Goal: Register for event/course

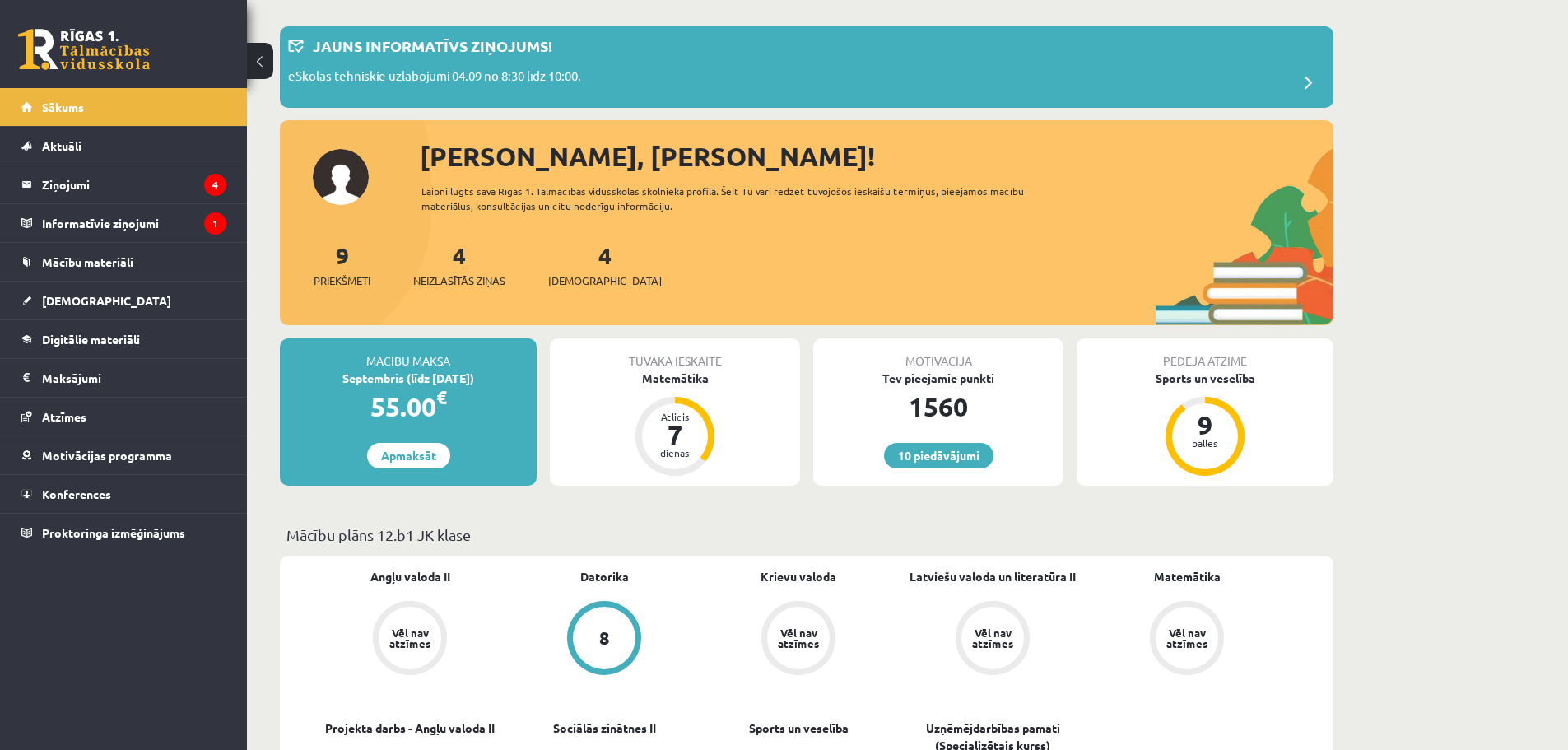
scroll to position [164, 0]
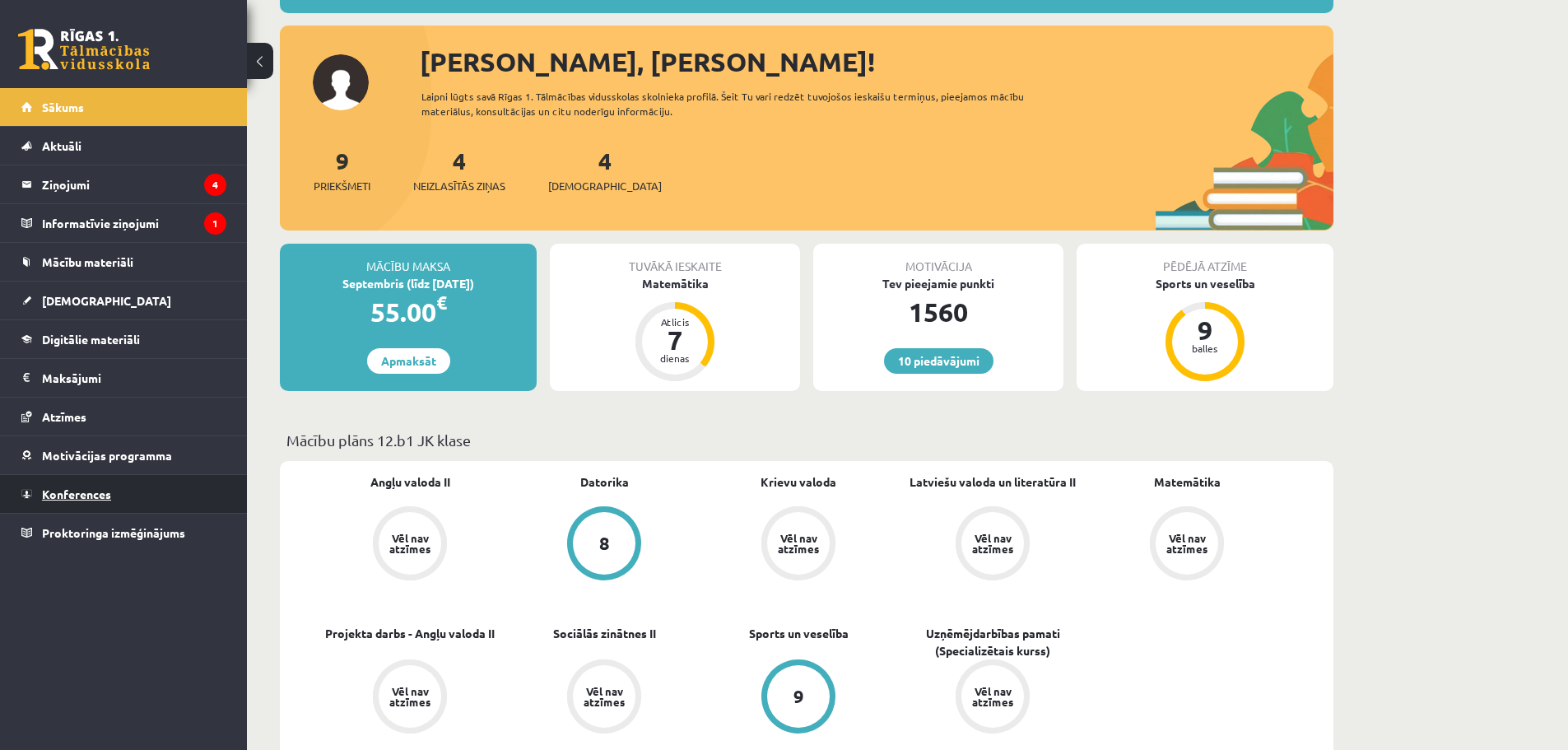
click at [178, 496] on link "Konferences" at bounding box center [124, 494] width 205 height 38
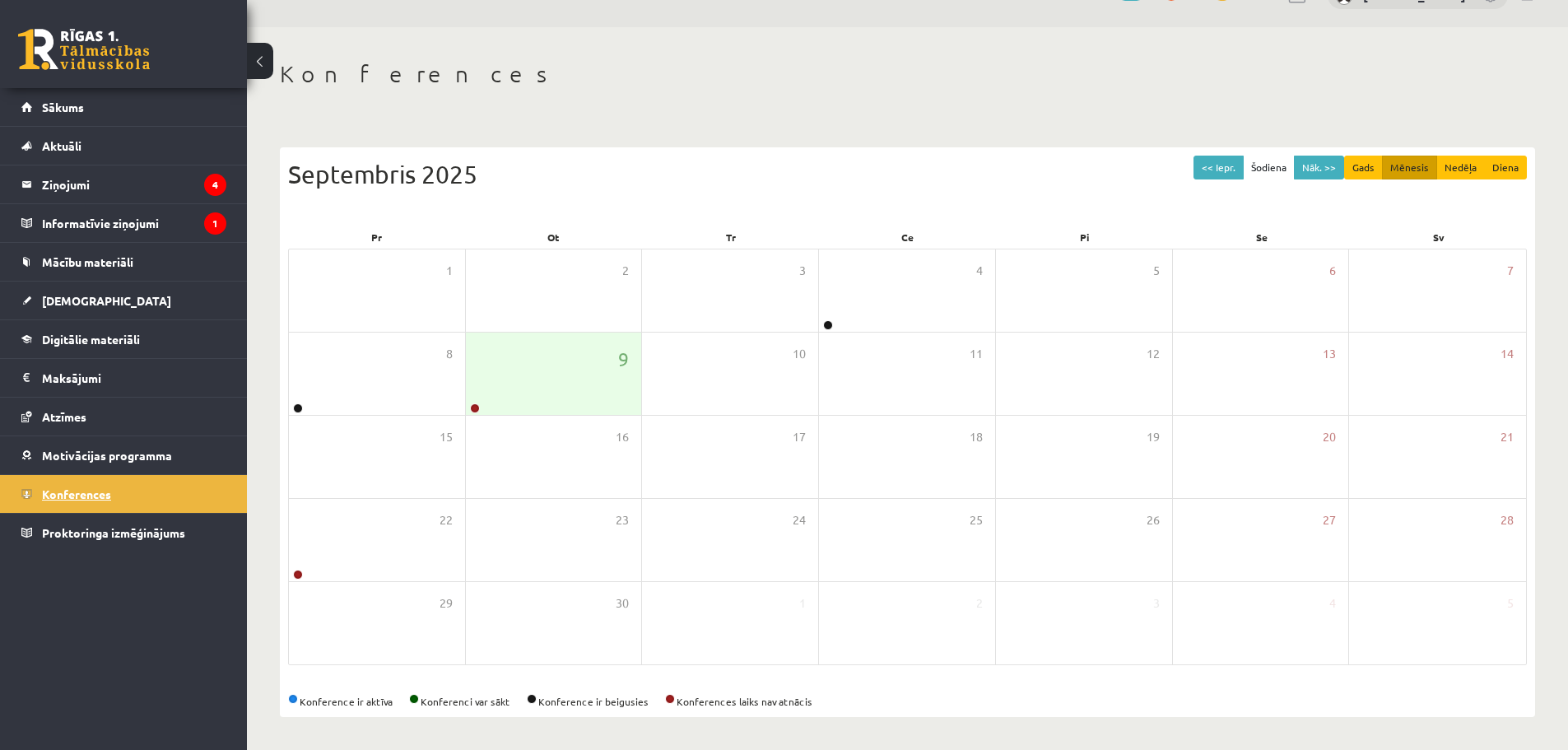
scroll to position [37, 0]
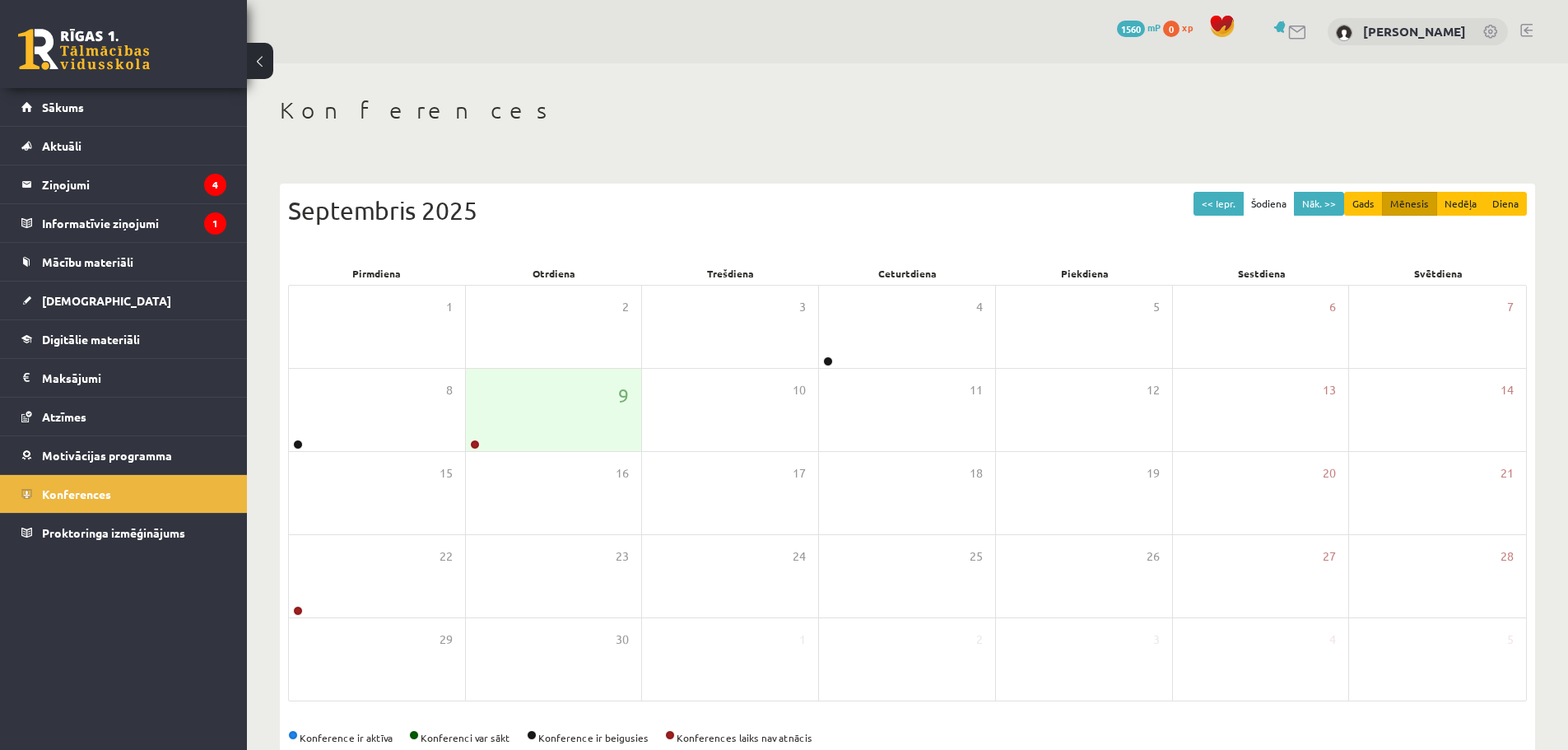
scroll to position [37, 0]
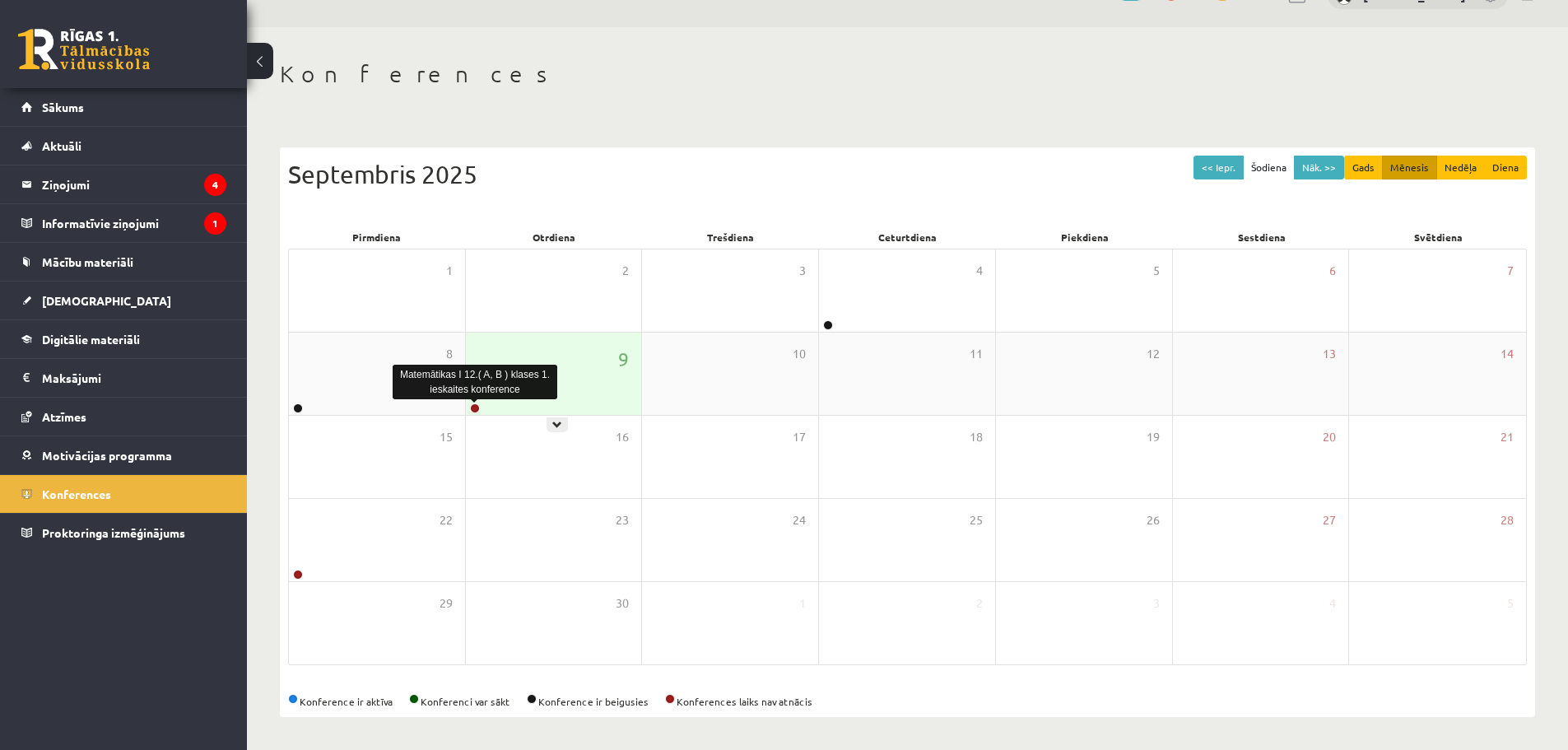
click at [474, 408] on link at bounding box center [475, 408] width 10 height 10
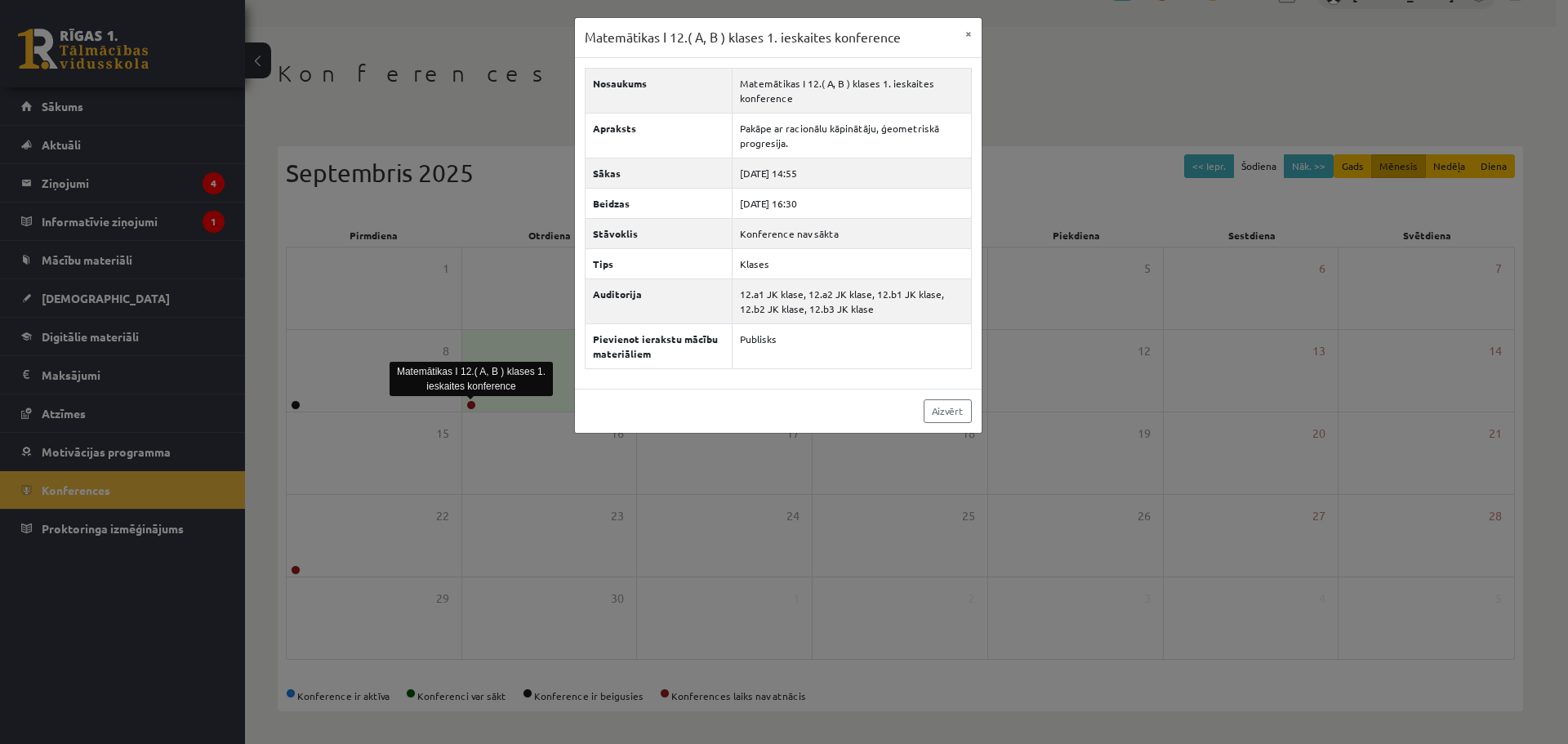
click at [599, 500] on div "Matemātikas I 12.( A, B ) klases 1. ieskaites konference × Nosaukums Matemātika…" at bounding box center [784, 372] width 1568 height 744
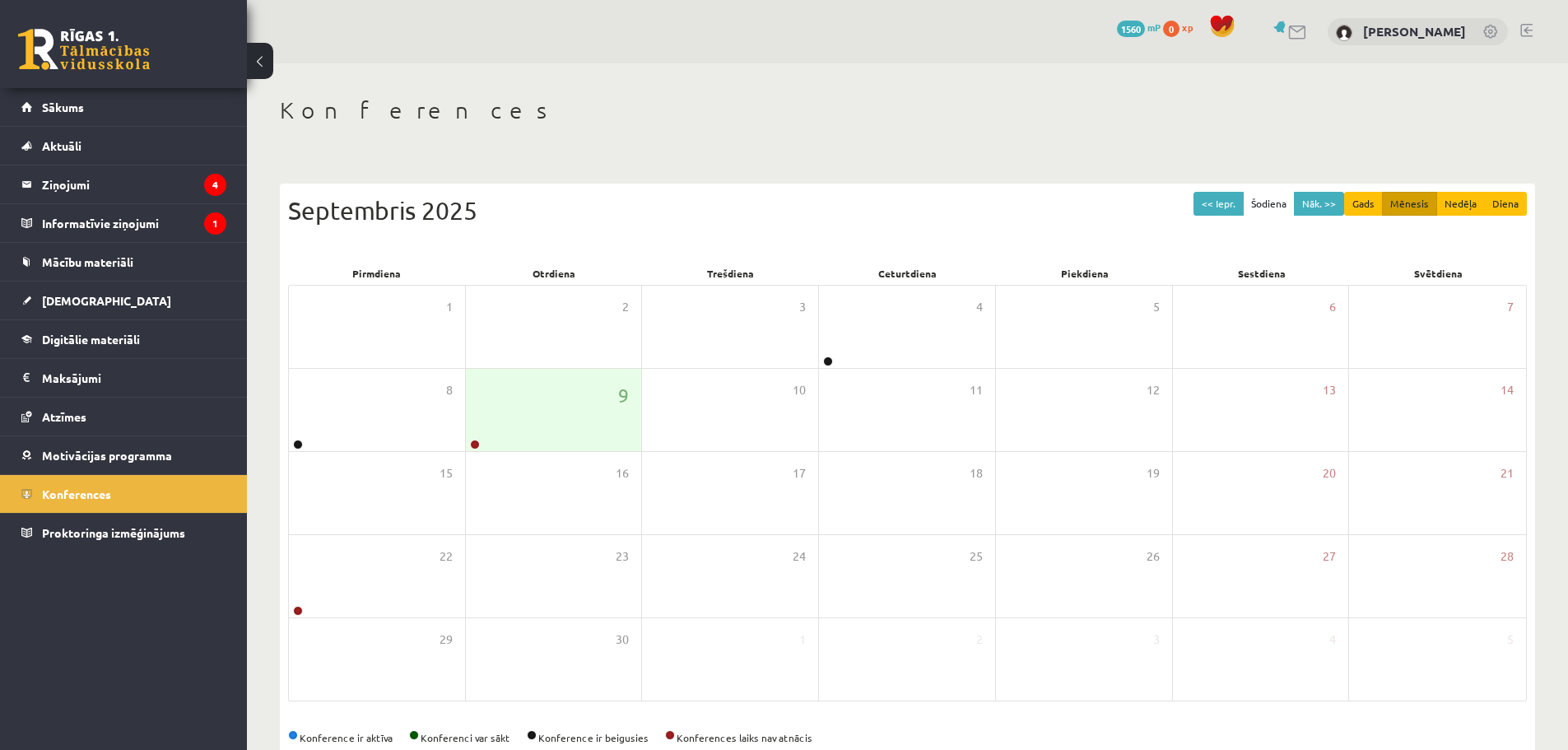
scroll to position [37, 0]
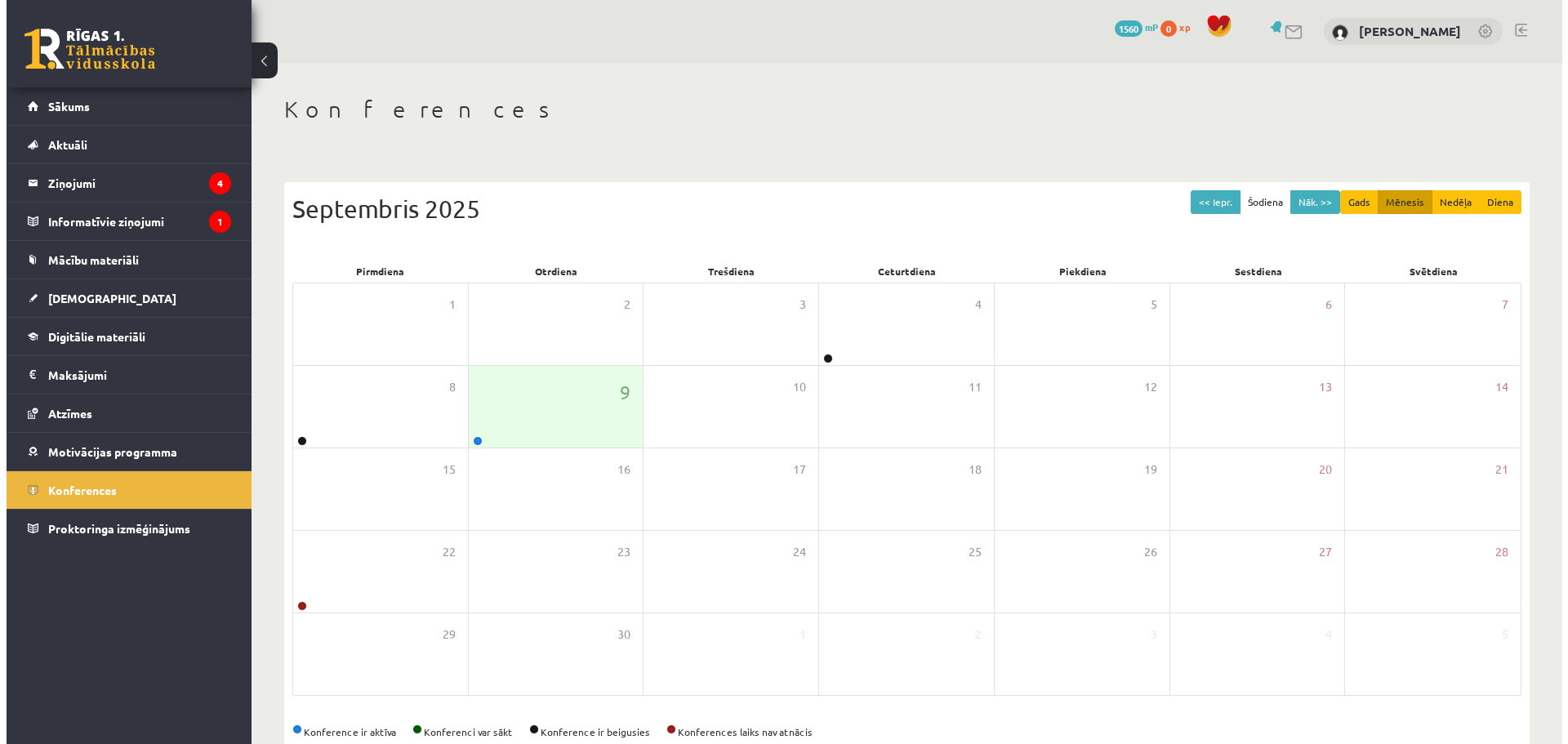
scroll to position [37, 0]
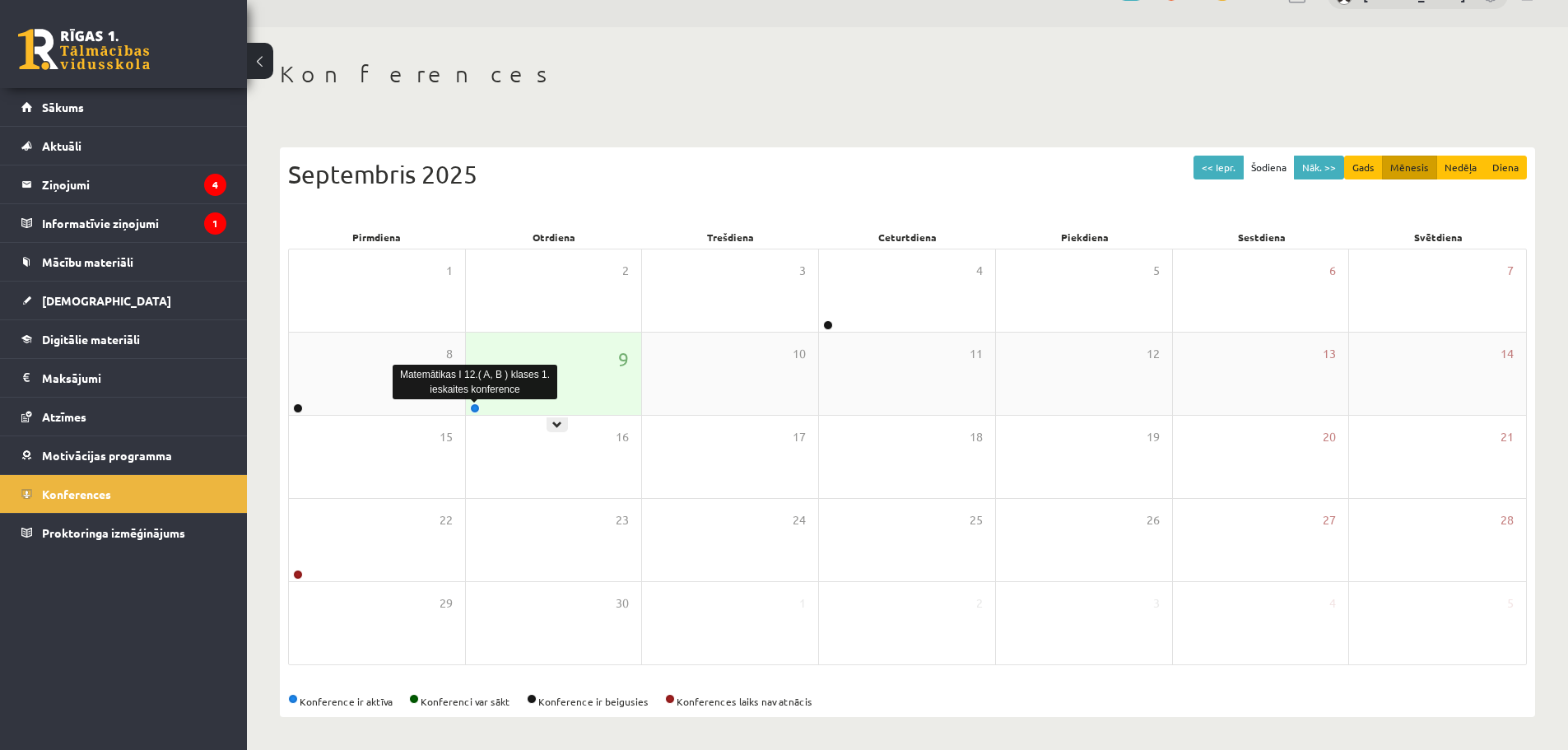
click at [470, 409] on link at bounding box center [475, 408] width 10 height 10
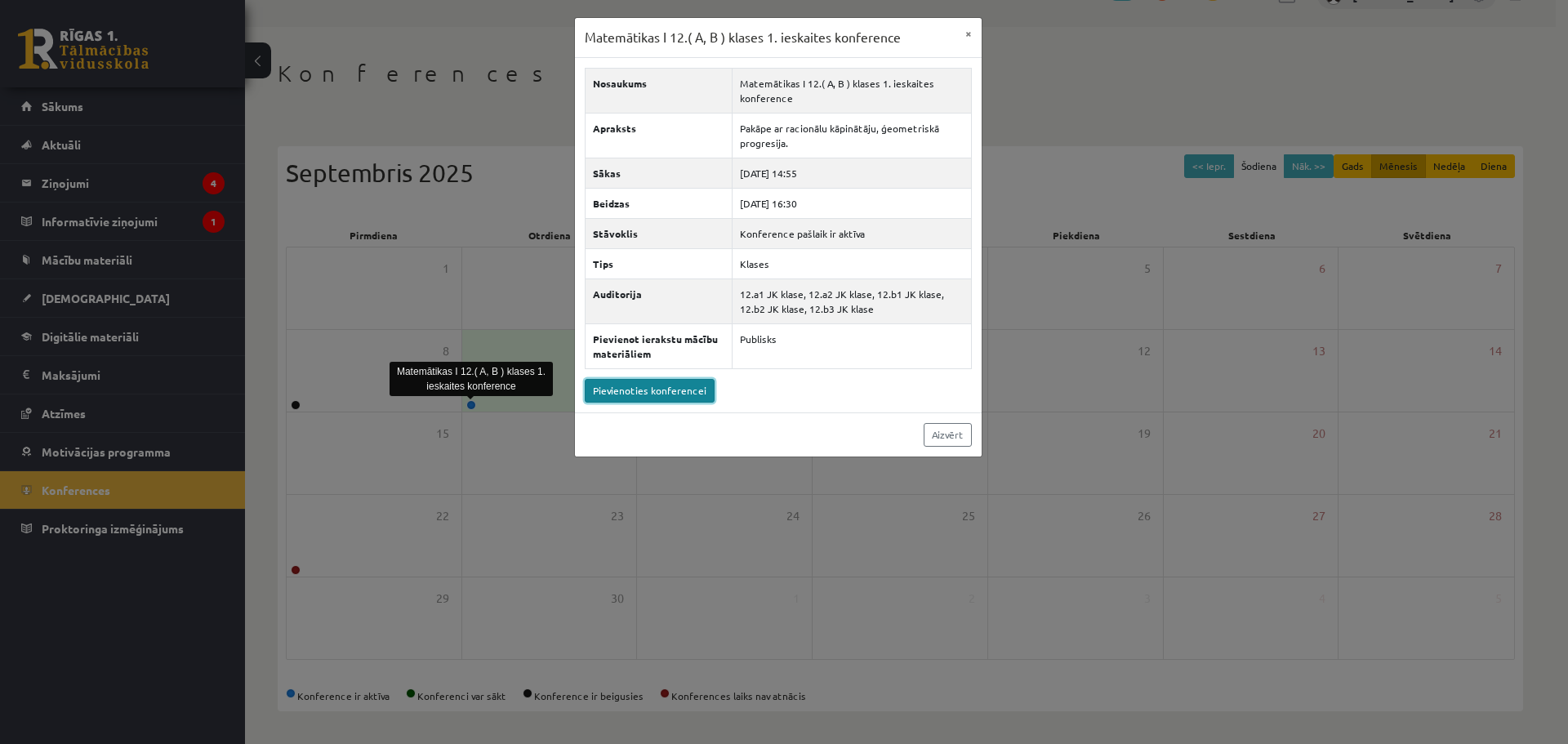
click at [664, 388] on link "Pievienoties konferencei" at bounding box center [649, 391] width 130 height 23
